Goal: Information Seeking & Learning: Learn about a topic

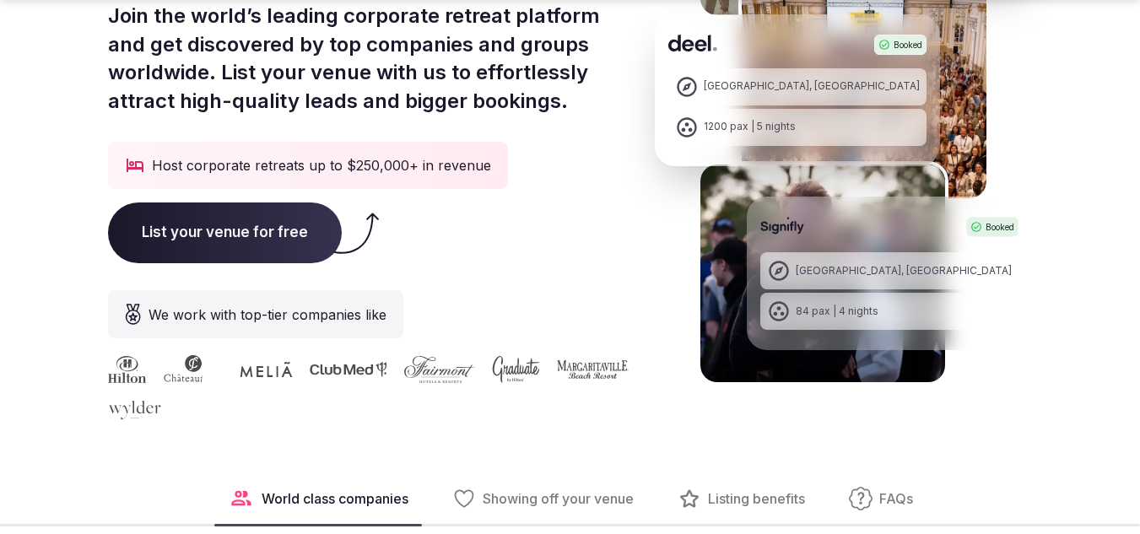
scroll to position [405, 0]
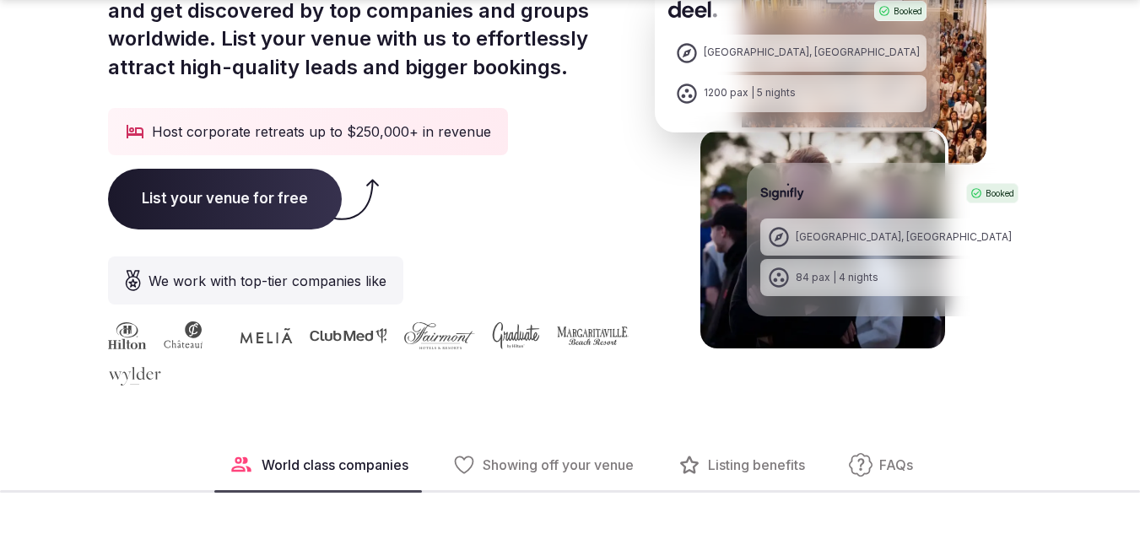
click at [260, 203] on span "List your venue for free" at bounding box center [225, 199] width 234 height 61
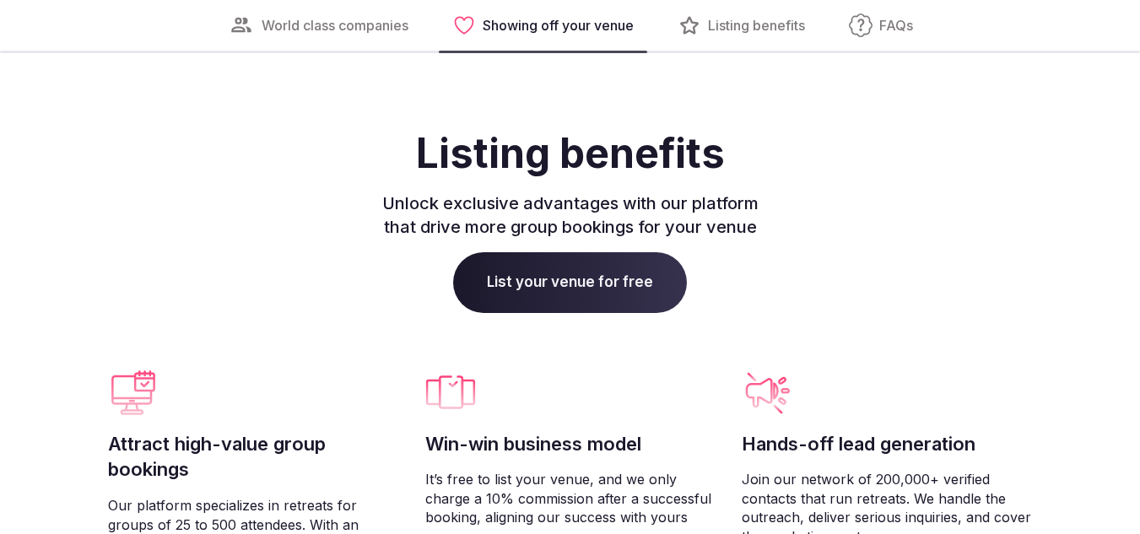
scroll to position [3949, 0]
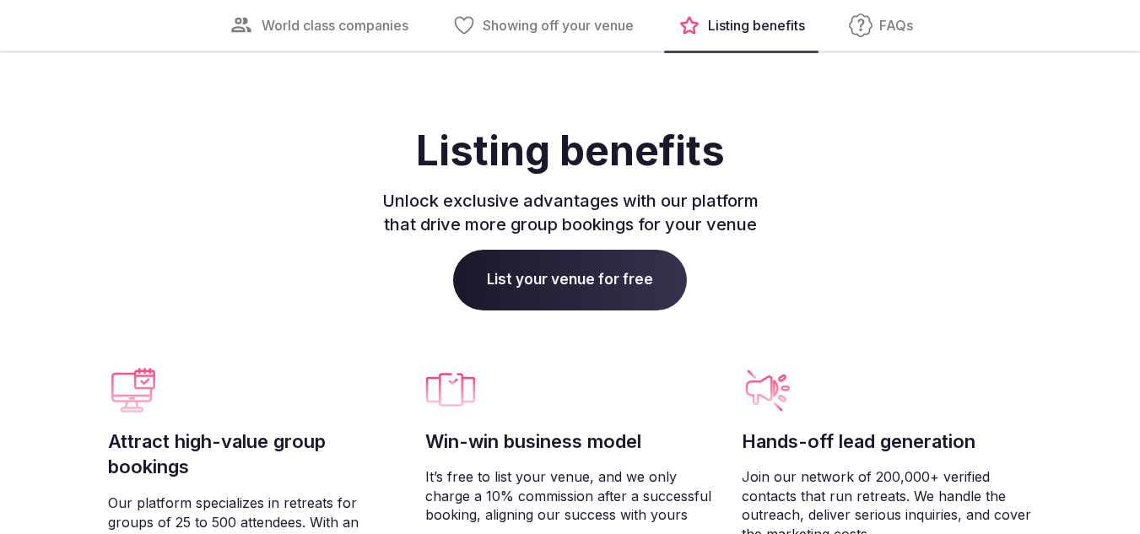
click at [509, 273] on span "List your venue for free" at bounding box center [570, 280] width 234 height 61
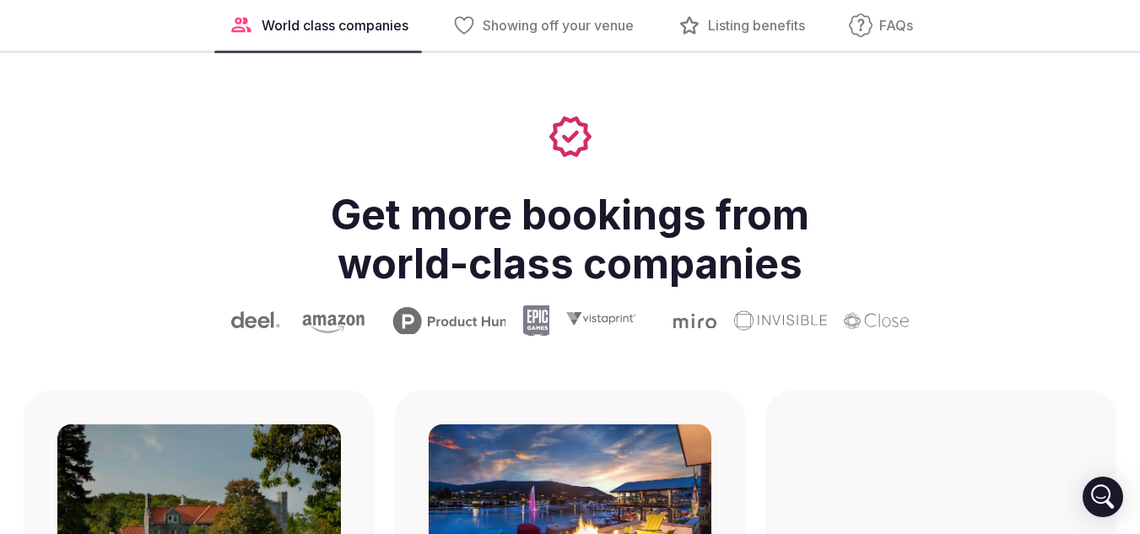
scroll to position [878, 0]
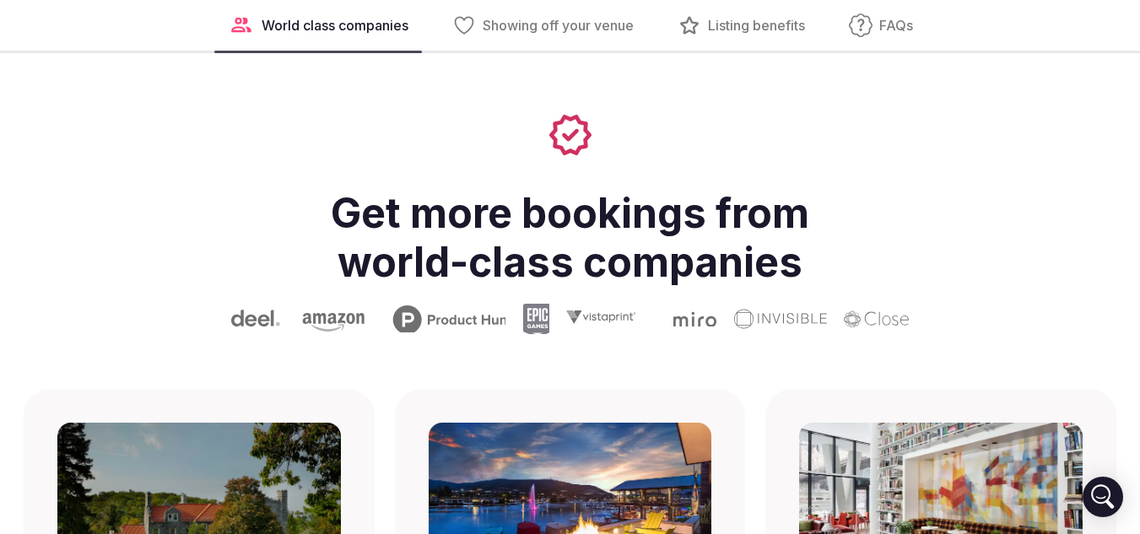
click at [753, 29] on span "Listing benefits" at bounding box center [756, 25] width 97 height 19
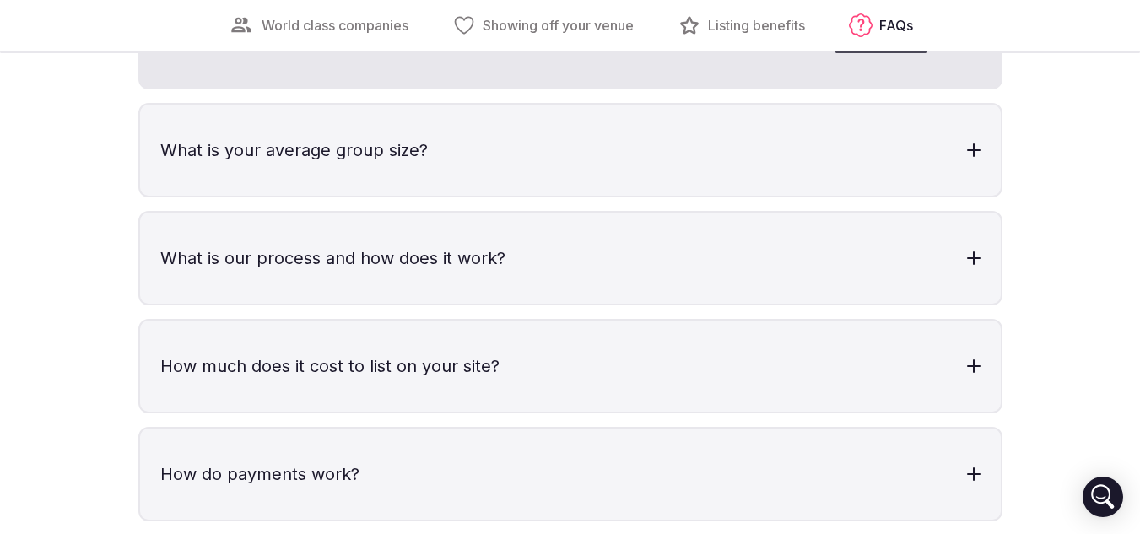
scroll to position [5118, 0]
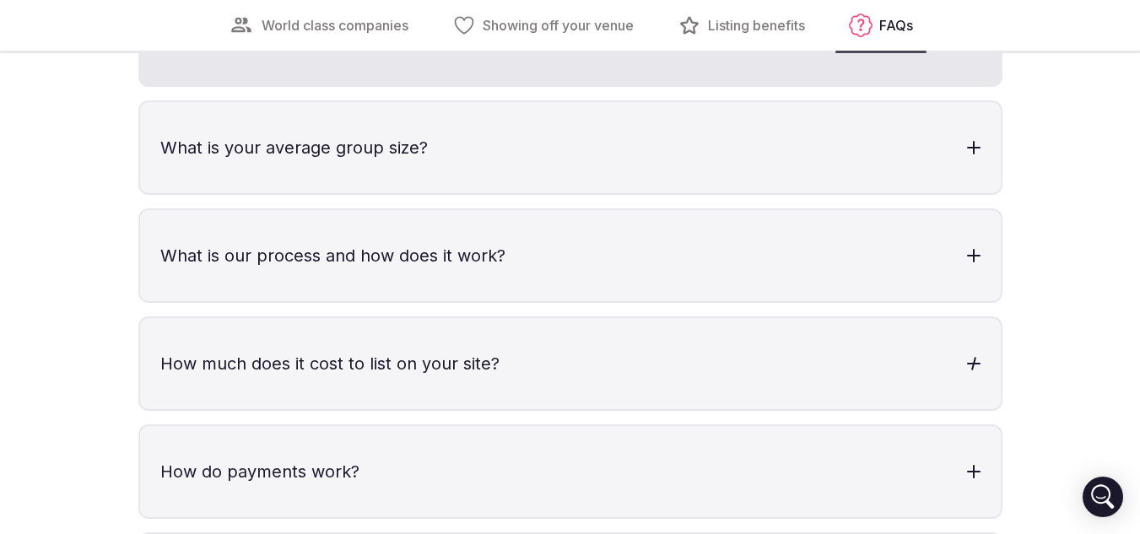
click at [513, 375] on h3 "How much does it cost to list on your site?" at bounding box center [570, 363] width 861 height 91
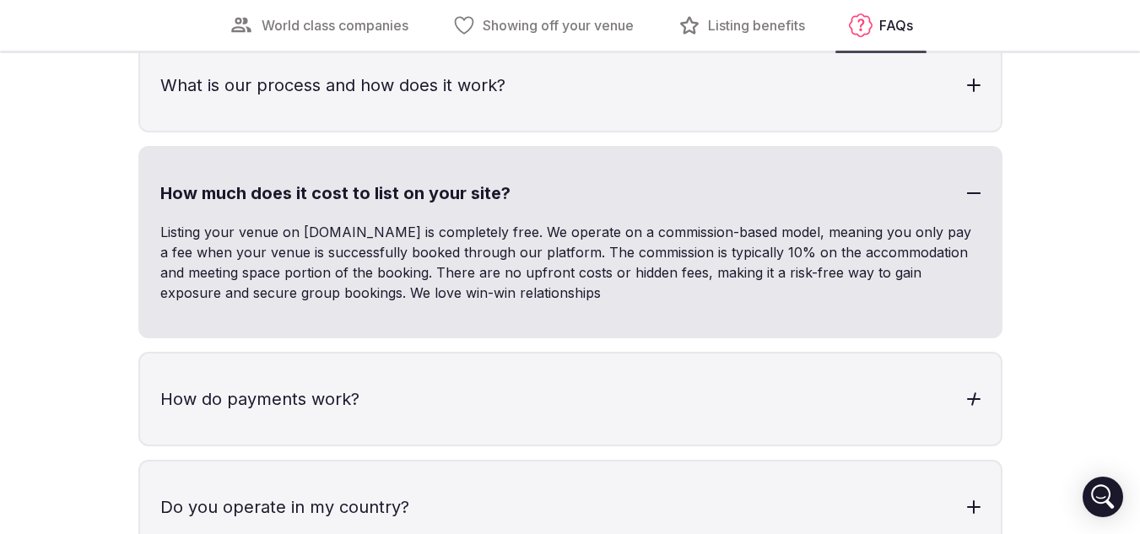
scroll to position [5321, 0]
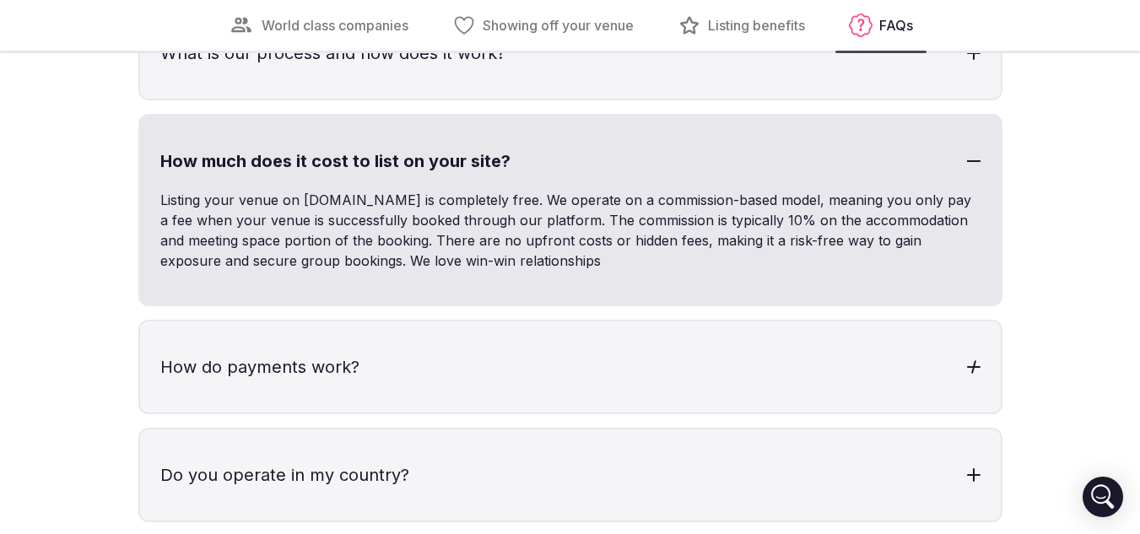
click at [513, 375] on h3 "How do payments work?" at bounding box center [570, 366] width 861 height 91
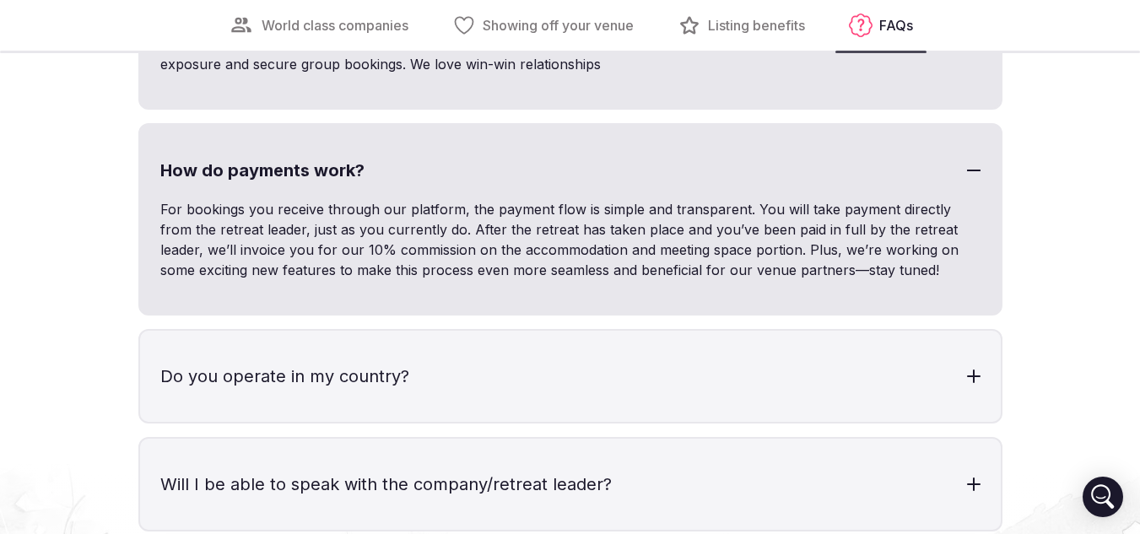
scroll to position [5591, 0]
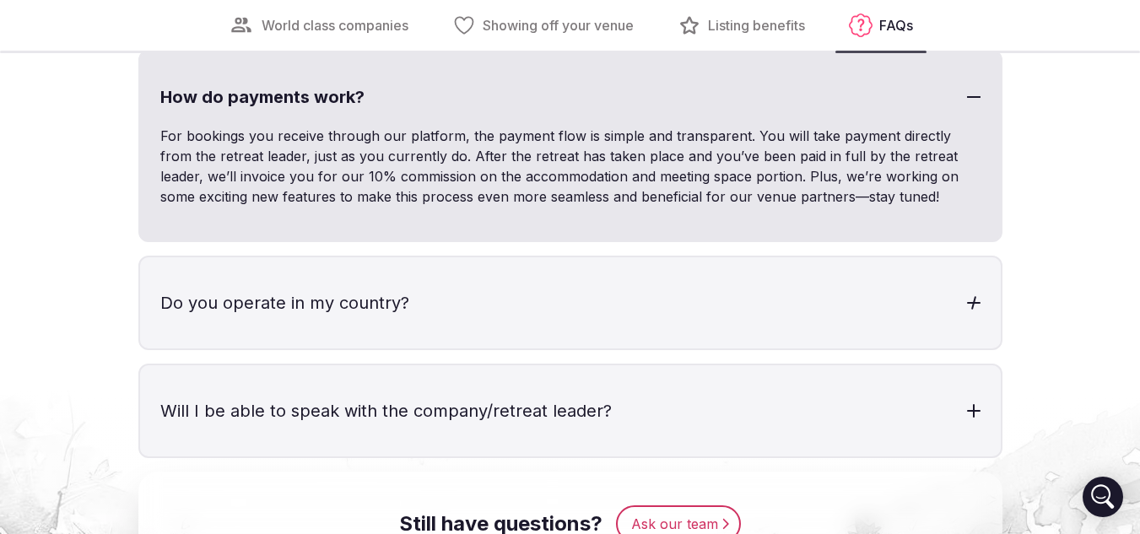
click at [408, 301] on h3 "Do you operate in my country?" at bounding box center [570, 302] width 861 height 91
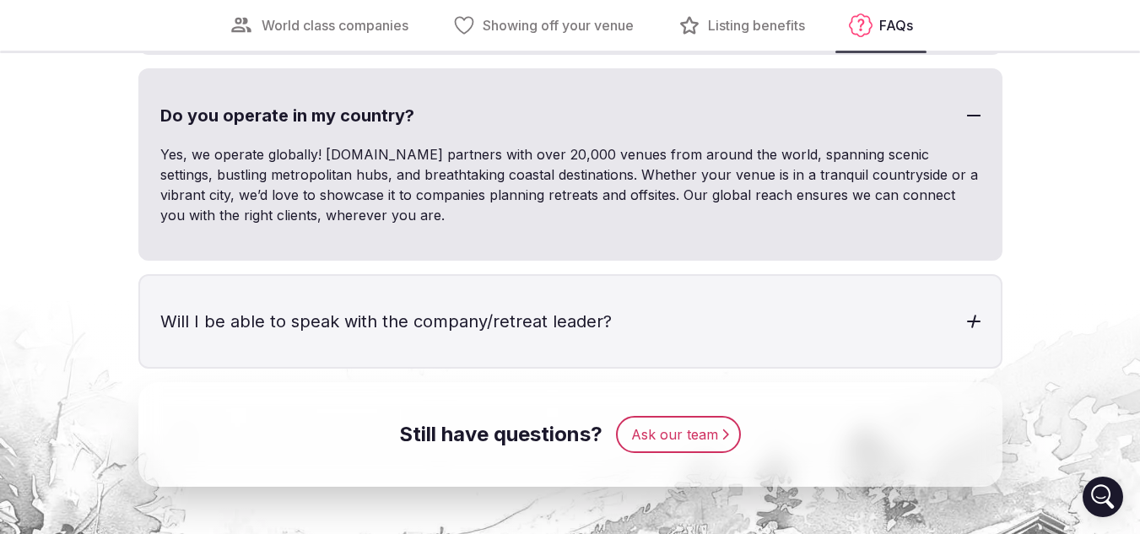
scroll to position [5793, 0]
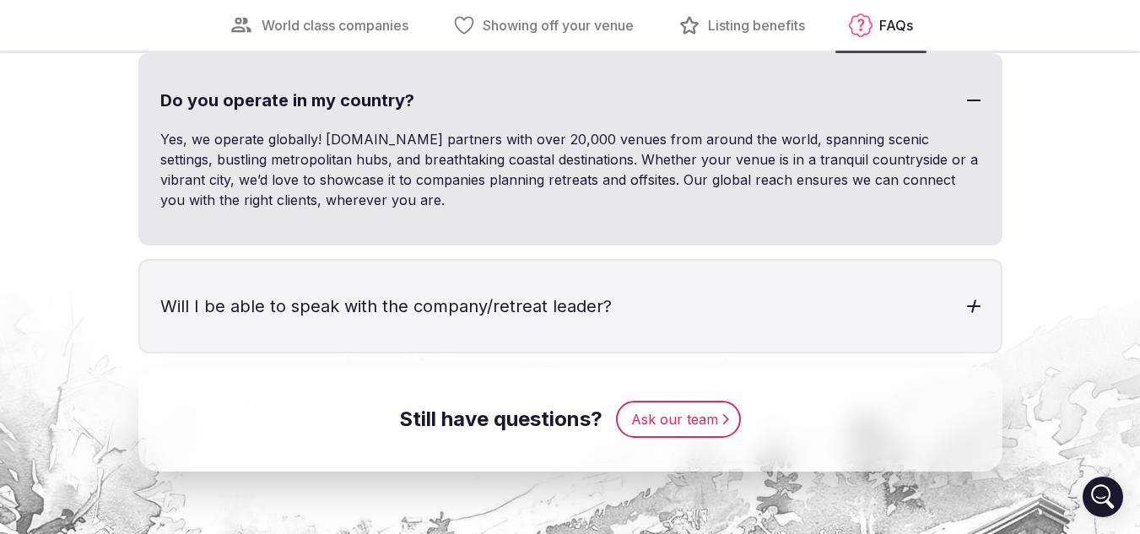
click at [408, 305] on h3 "Will I be able to speak with the company/retreat leader?" at bounding box center [570, 306] width 861 height 91
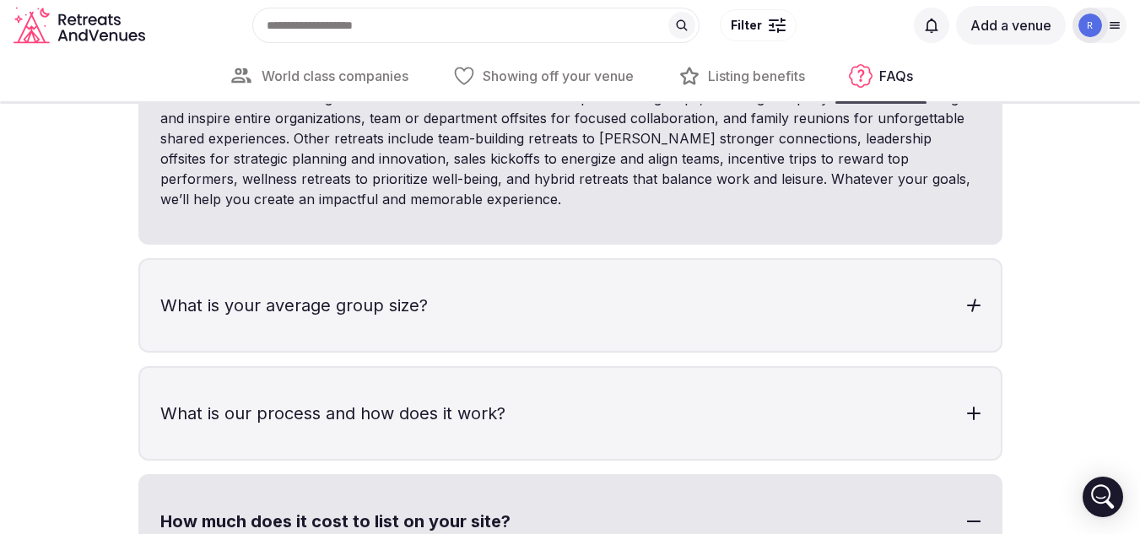
scroll to position [4950, 0]
